Goal: Task Accomplishment & Management: Complete application form

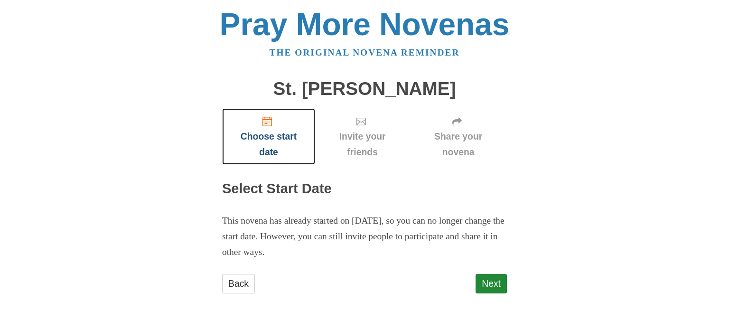
click at [273, 145] on span "Choose start date" at bounding box center [269, 144] width 74 height 31
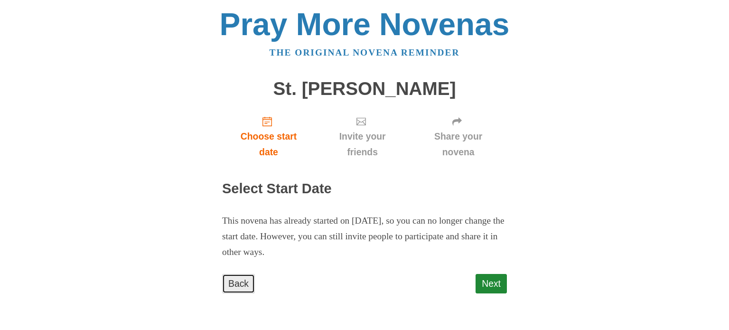
click at [247, 280] on link "Back" at bounding box center [238, 283] width 33 height 19
click at [492, 274] on div "Next" at bounding box center [490, 288] width 31 height 28
click at [492, 275] on link "Next" at bounding box center [490, 283] width 31 height 19
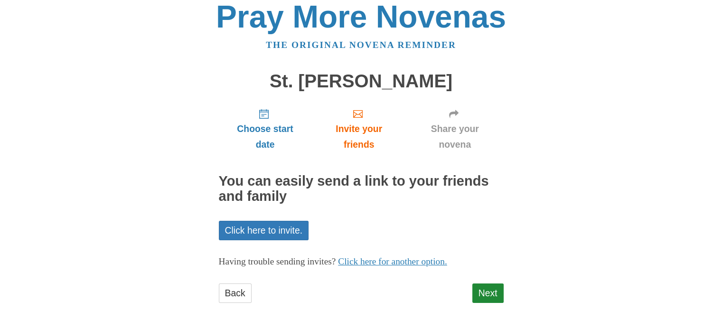
scroll to position [7, 0]
click at [487, 297] on link "Next" at bounding box center [487, 293] width 31 height 19
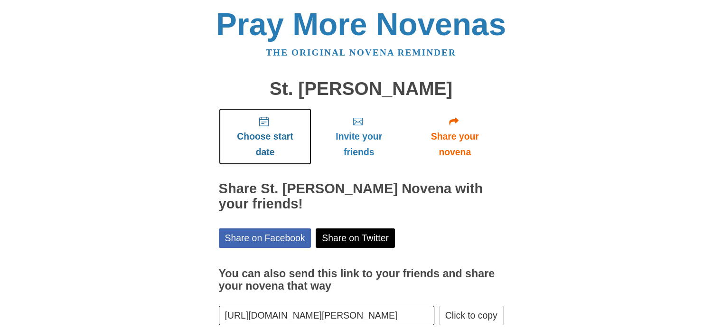
click at [278, 147] on span "Choose start date" at bounding box center [265, 144] width 74 height 31
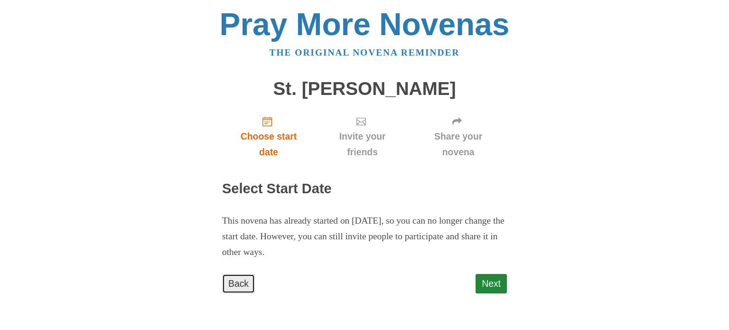
click at [242, 287] on link "Back" at bounding box center [238, 283] width 33 height 19
